Goal: Find specific page/section: Find specific page/section

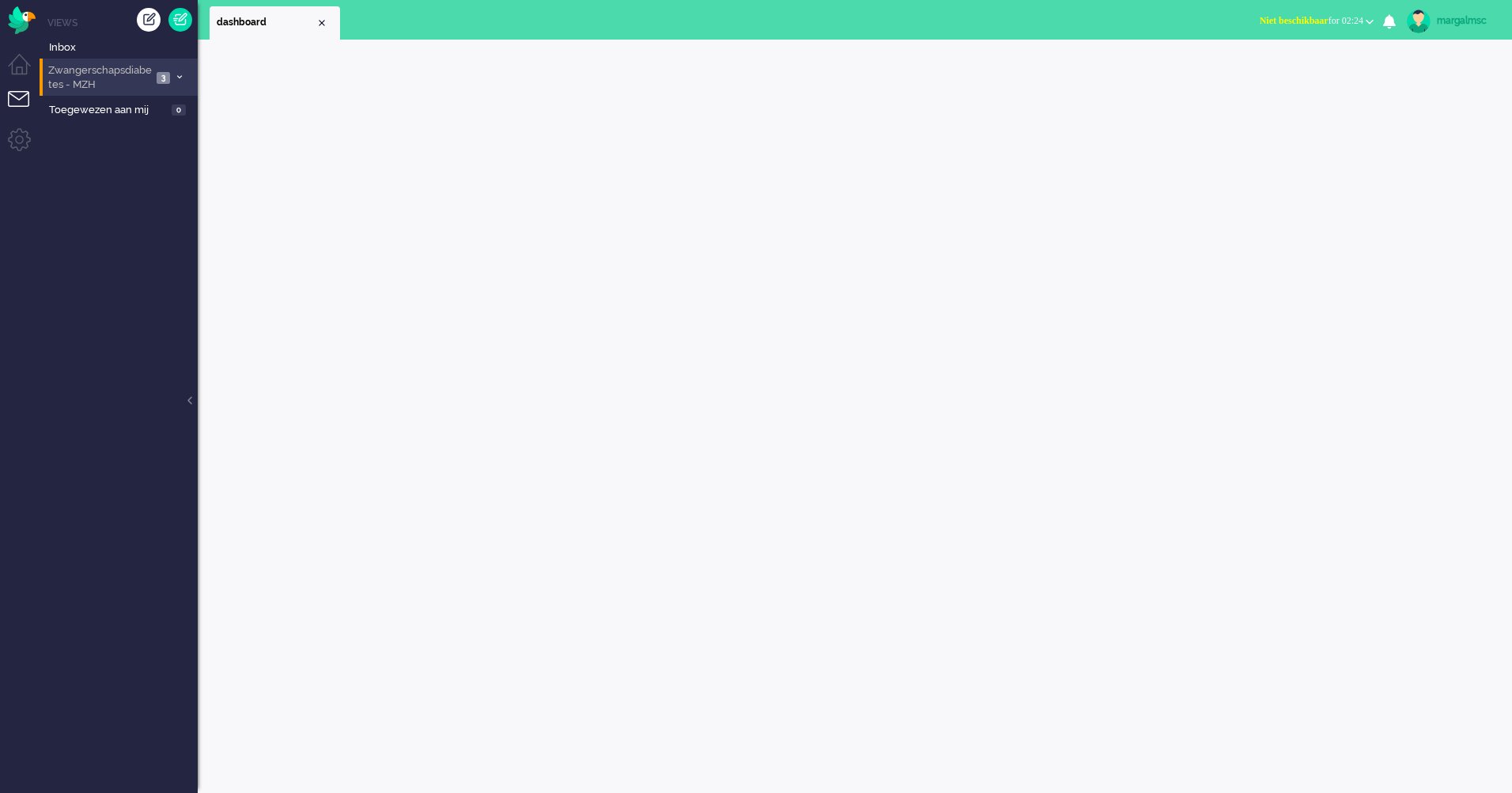
click at [72, 82] on span "Zwangerschapsdiabetes - MZH" at bounding box center [98, 78] width 106 height 29
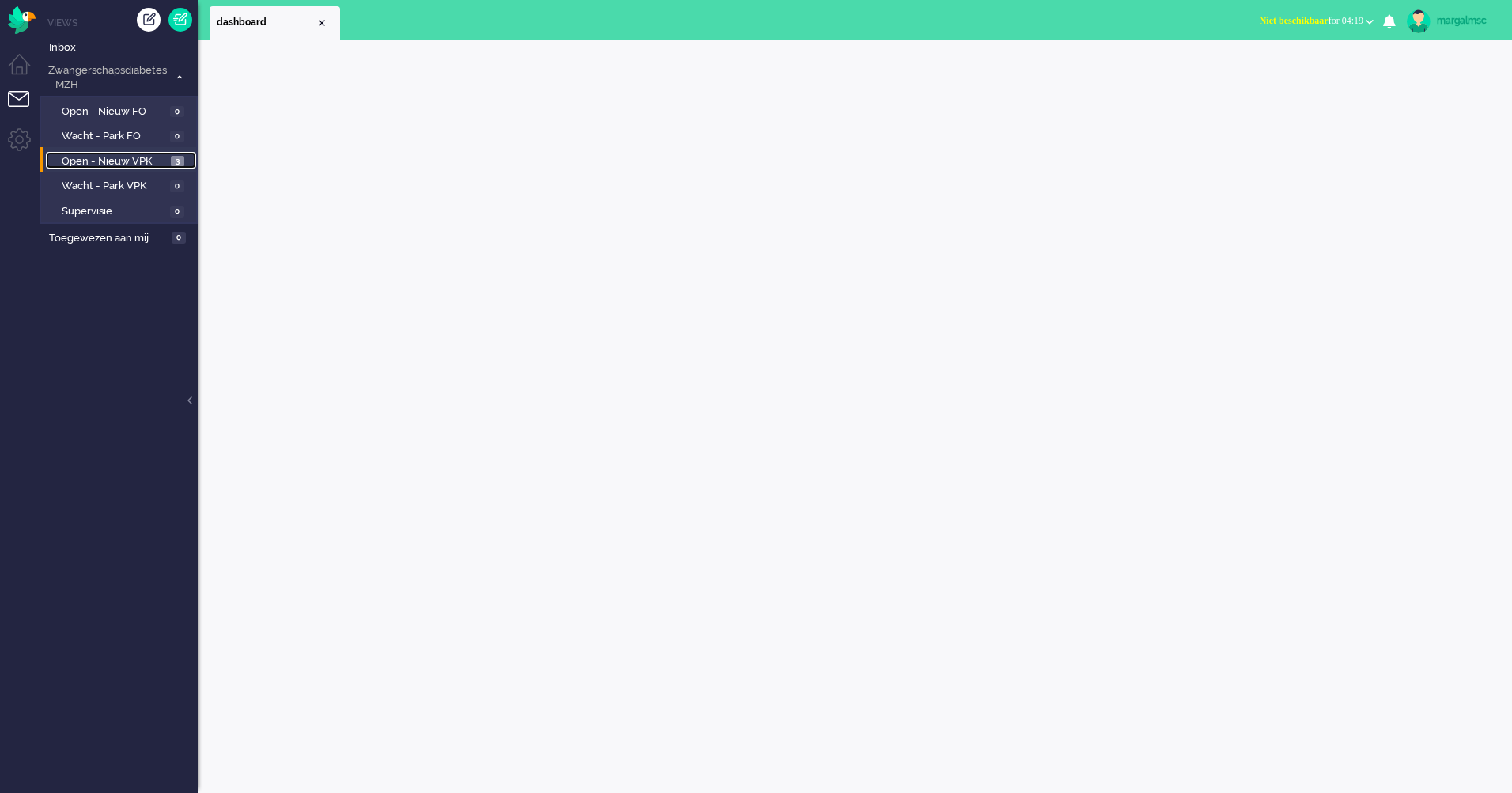
click at [73, 155] on span "Open - Nieuw VPK" at bounding box center [115, 161] width 105 height 15
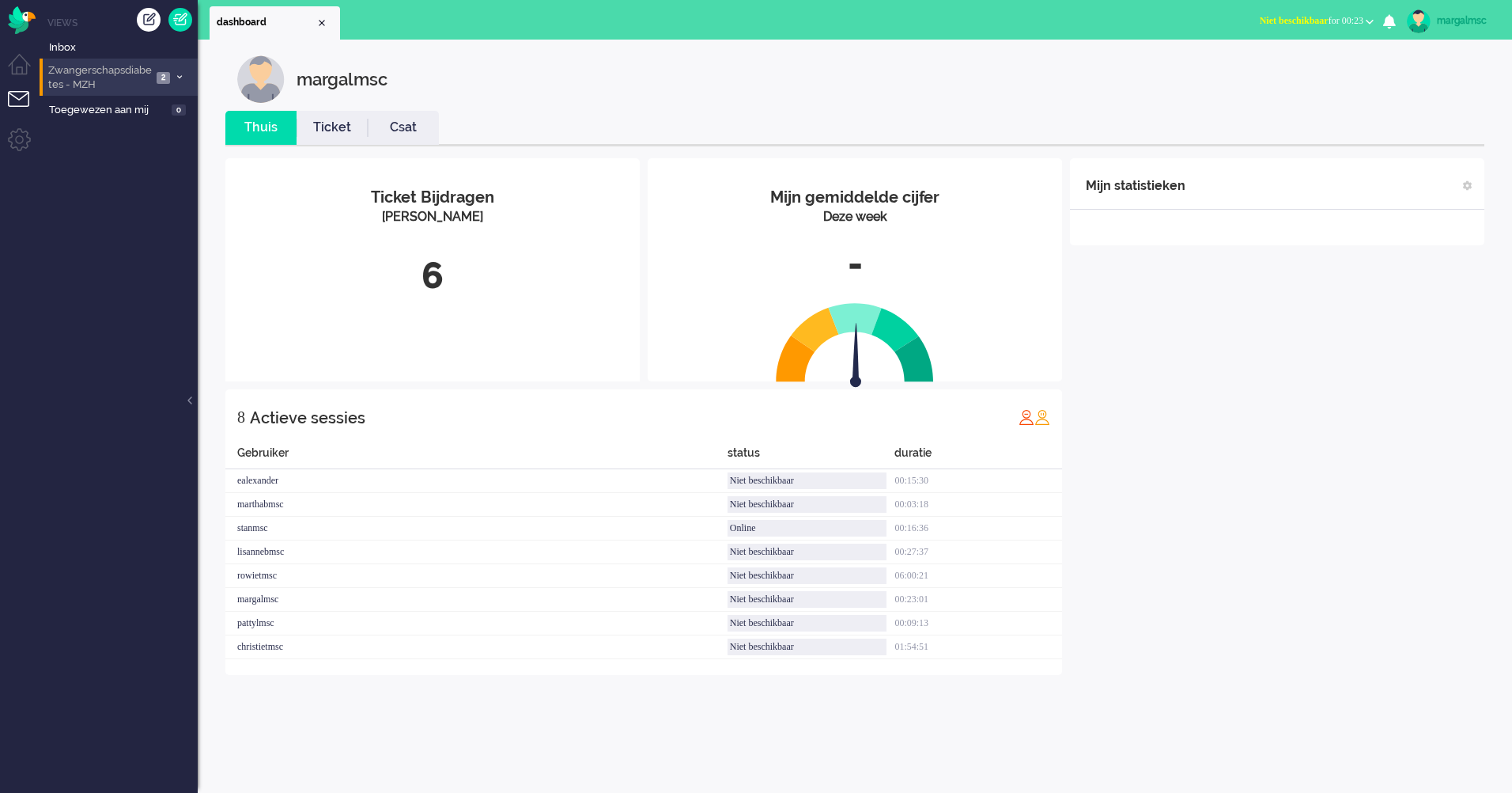
click at [134, 76] on span "Zwangerschapsdiabetes - MZH" at bounding box center [98, 78] width 106 height 29
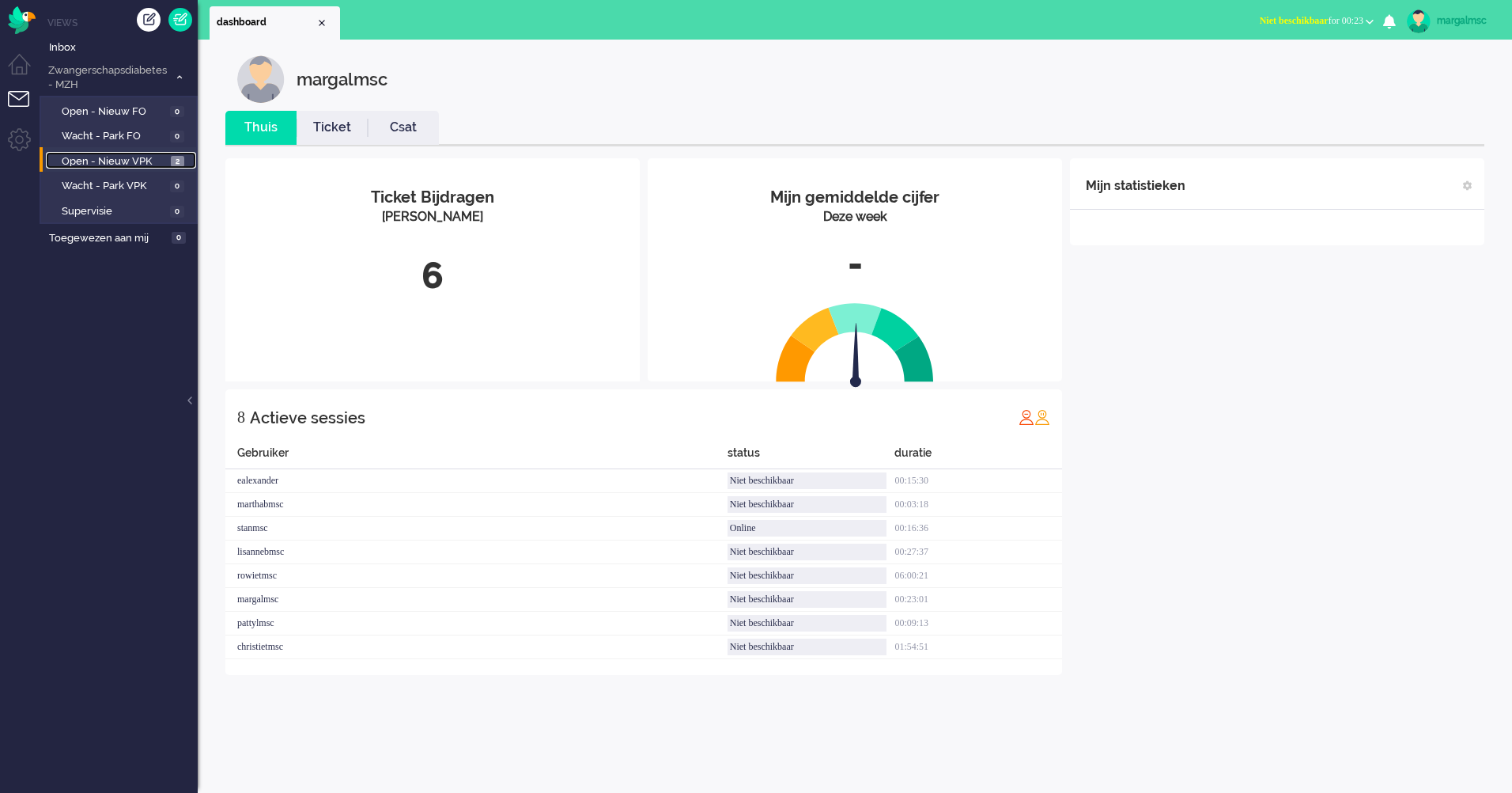
click at [123, 155] on span "Open - Nieuw VPK" at bounding box center [115, 161] width 105 height 15
